Goal: Information Seeking & Learning: Learn about a topic

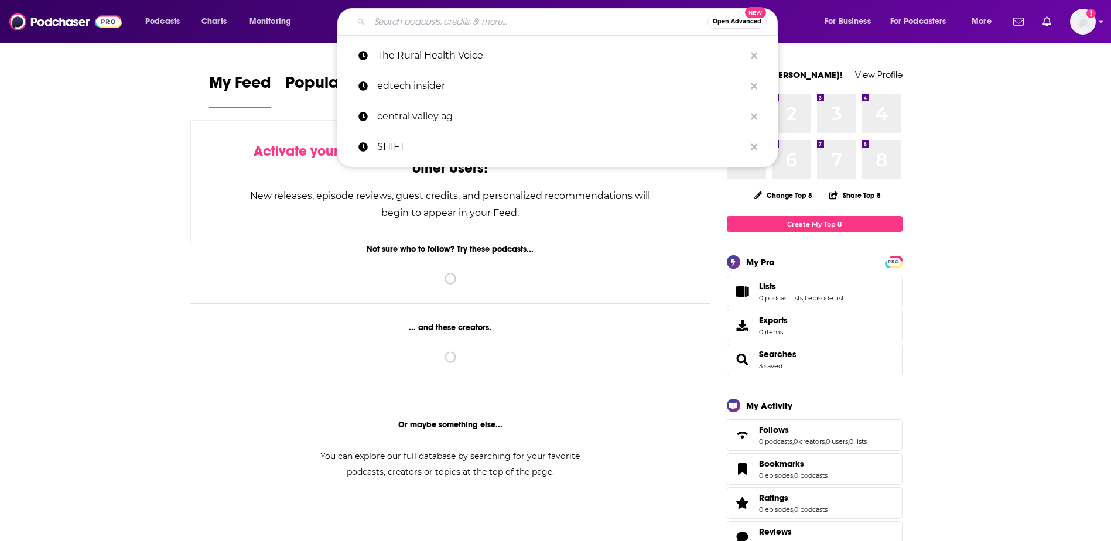
click at [475, 18] on input "Search podcasts, credits, & more..." at bounding box center [539, 21] width 338 height 19
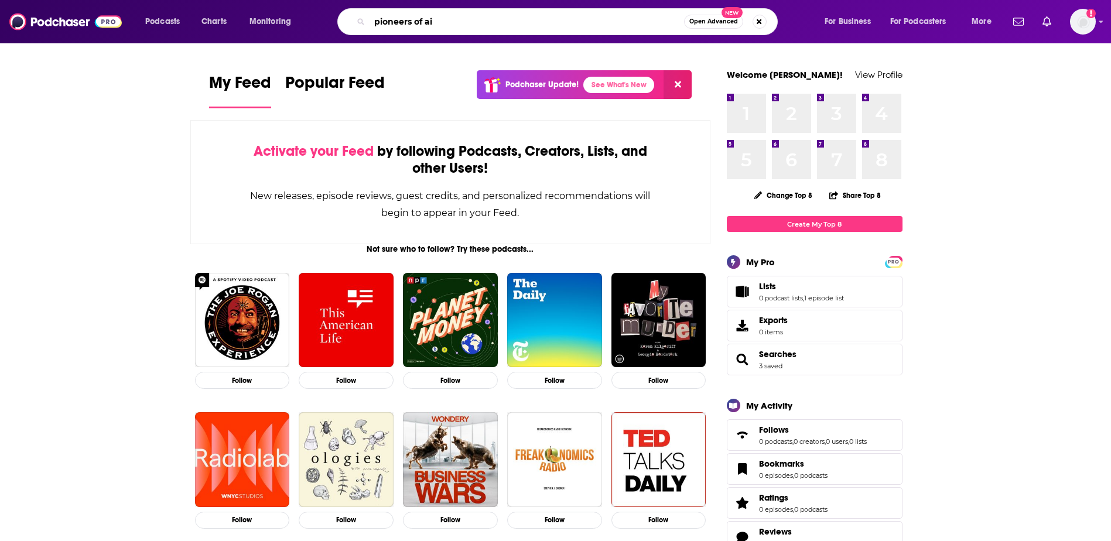
type input "pioneers of ai"
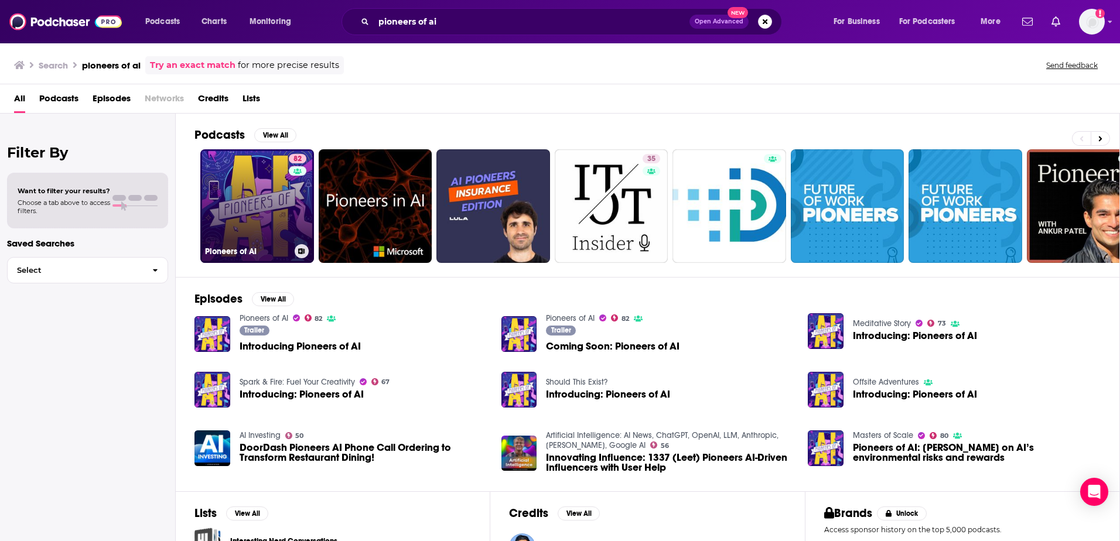
click at [220, 188] on link "82 Pioneers of AI" at bounding box center [257, 206] width 114 height 114
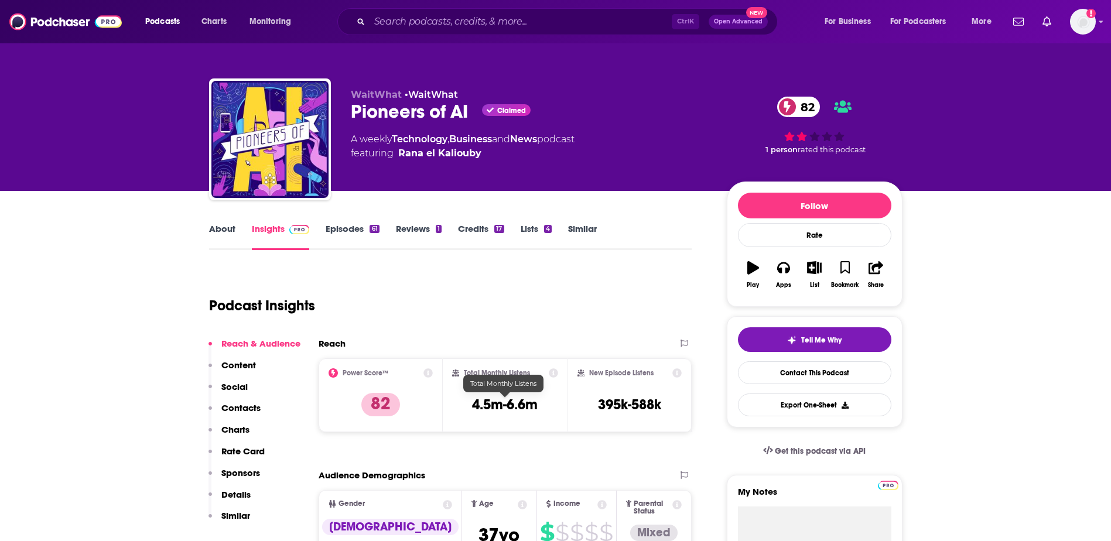
click at [521, 411] on h3 "4.5m-6.6m" at bounding box center [505, 405] width 66 height 18
